Goal: Transaction & Acquisition: Purchase product/service

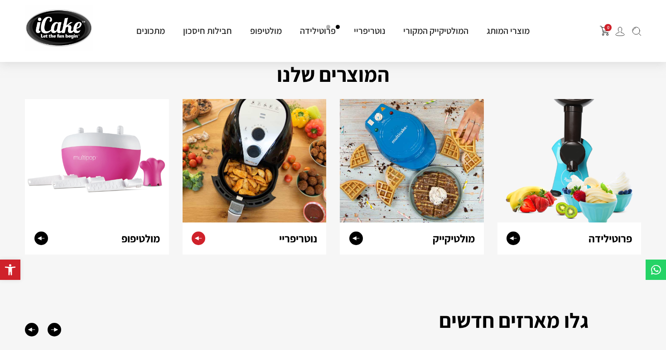
scroll to position [345, 0]
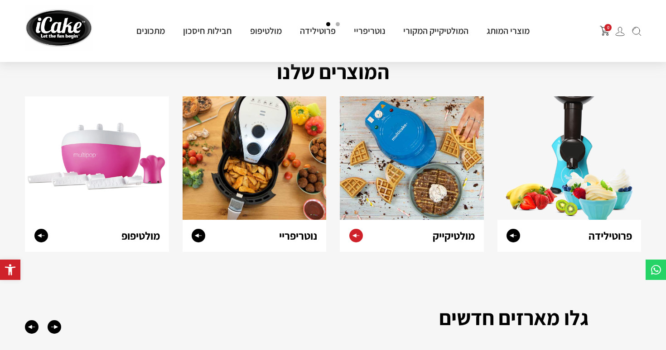
click at [430, 229] on div "מולטיקייק" at bounding box center [438, 236] width 90 height 32
click at [431, 196] on img at bounding box center [412, 158] width 144 height 124
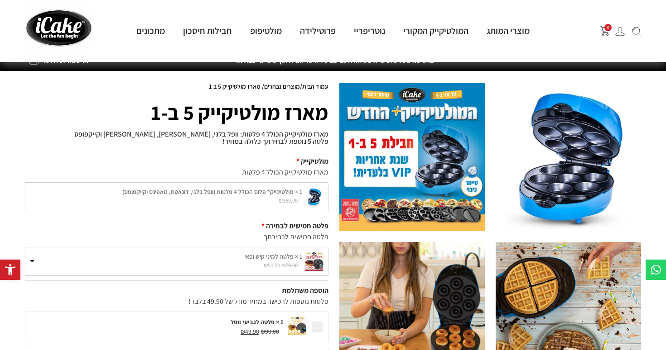
scroll to position [27, 0]
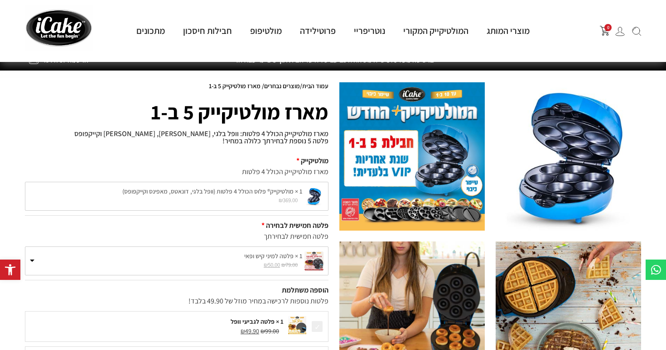
click at [314, 261] on img at bounding box center [313, 261] width 19 height 19
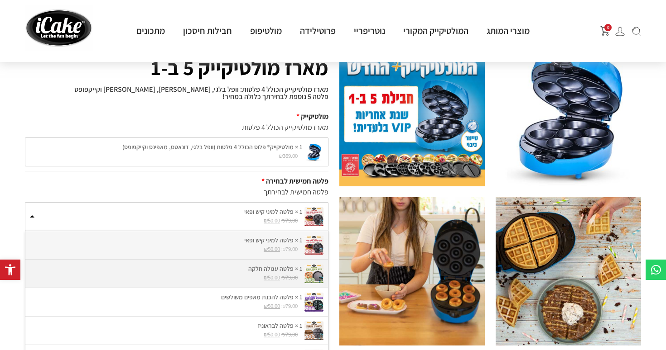
scroll to position [73, 0]
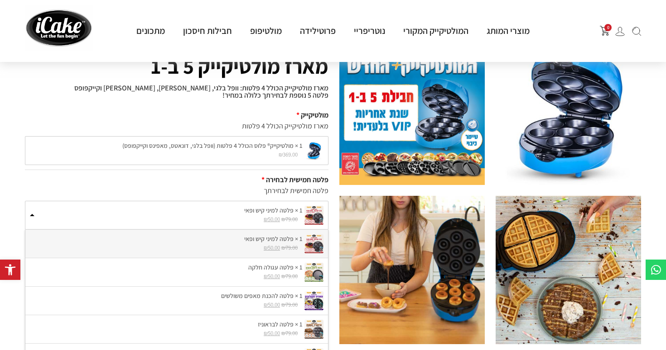
click at [314, 218] on img at bounding box center [313, 215] width 19 height 19
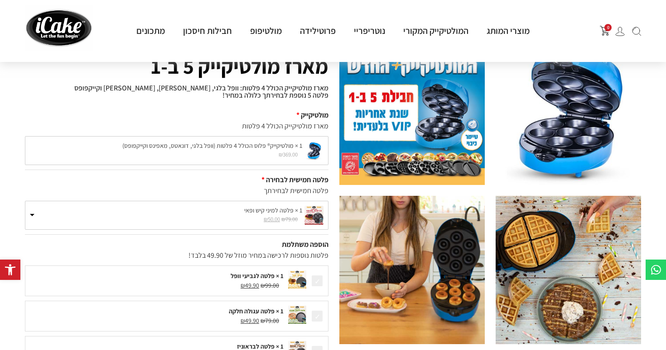
click at [314, 218] on img at bounding box center [313, 215] width 19 height 19
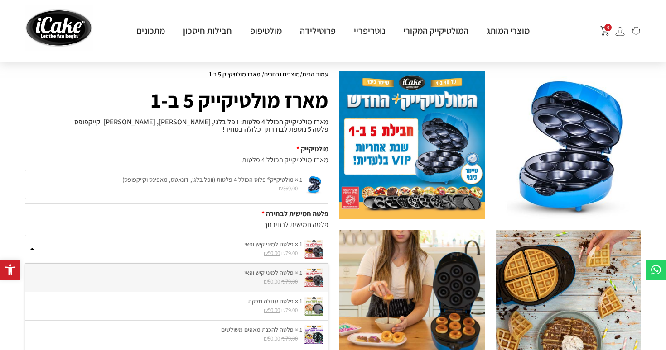
scroll to position [43, 0]
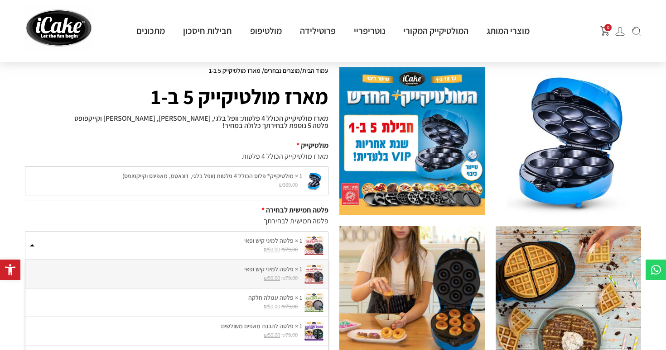
click at [428, 276] on img at bounding box center [411, 300] width 145 height 149
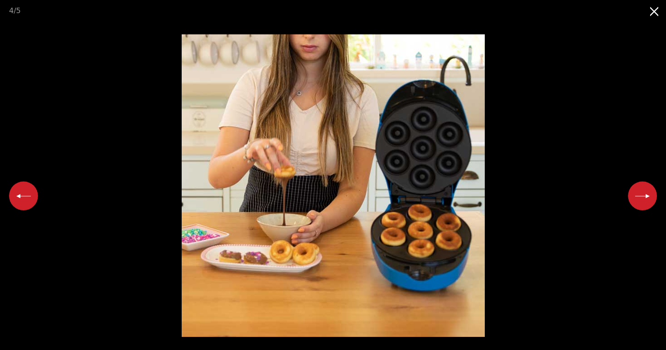
click at [643, 194] on button "Next slide" at bounding box center [642, 196] width 29 height 29
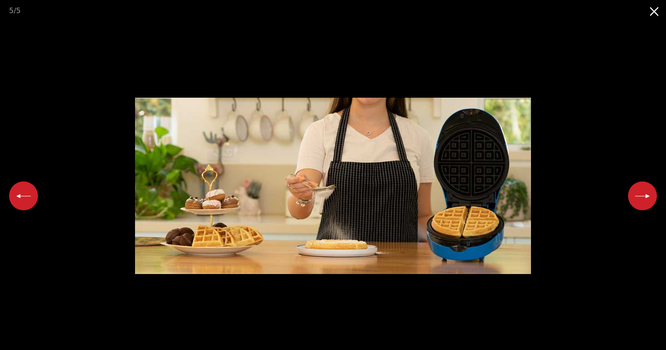
click at [643, 194] on button "Next slide" at bounding box center [642, 196] width 29 height 29
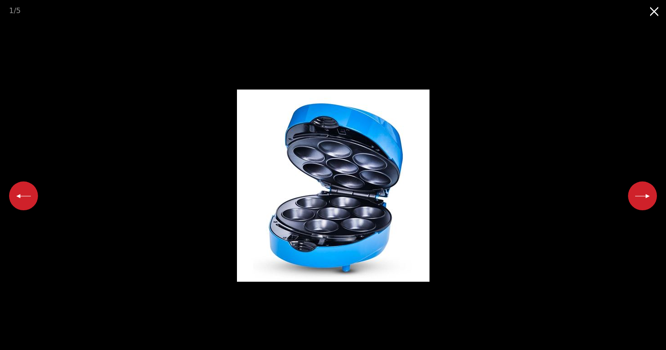
click at [643, 194] on button "Next slide" at bounding box center [642, 196] width 29 height 29
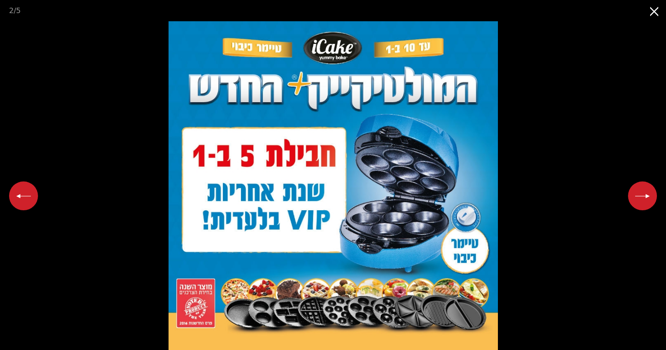
click at [637, 197] on button "Next slide" at bounding box center [642, 196] width 29 height 29
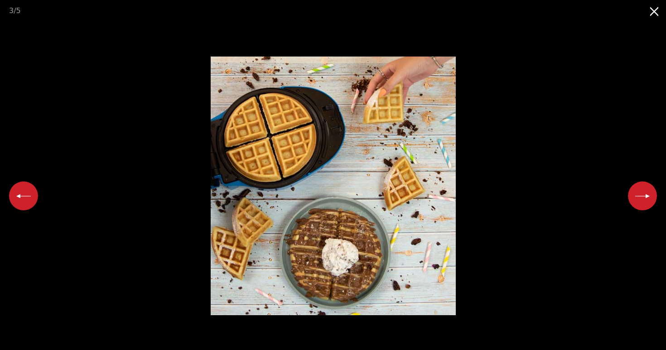
click at [637, 197] on button "Next slide" at bounding box center [642, 196] width 29 height 29
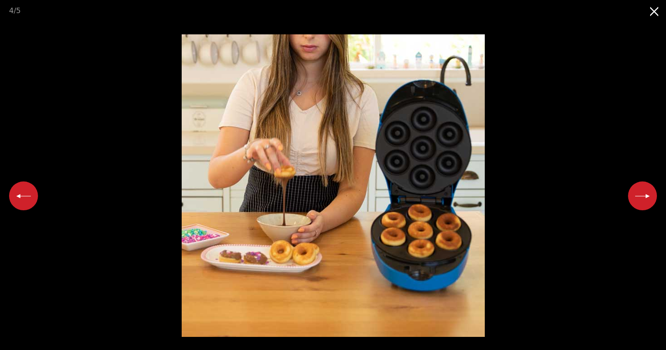
click at [637, 197] on button "Next slide" at bounding box center [642, 196] width 29 height 29
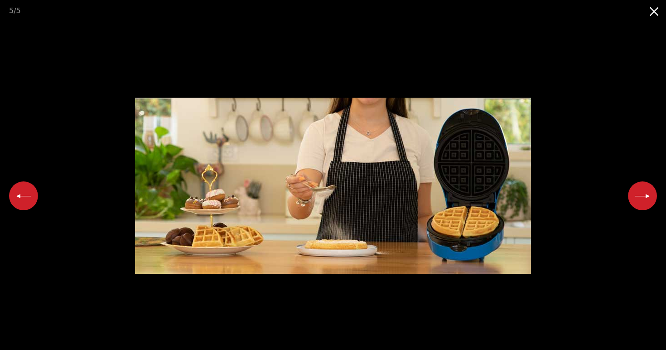
click at [637, 197] on button "Next slide" at bounding box center [642, 196] width 29 height 29
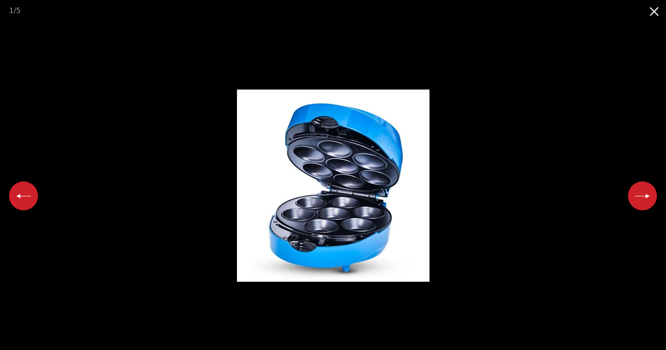
click at [653, 12] on button "Close gallery" at bounding box center [654, 10] width 23 height 21
